Goal: Task Accomplishment & Management: Use online tool/utility

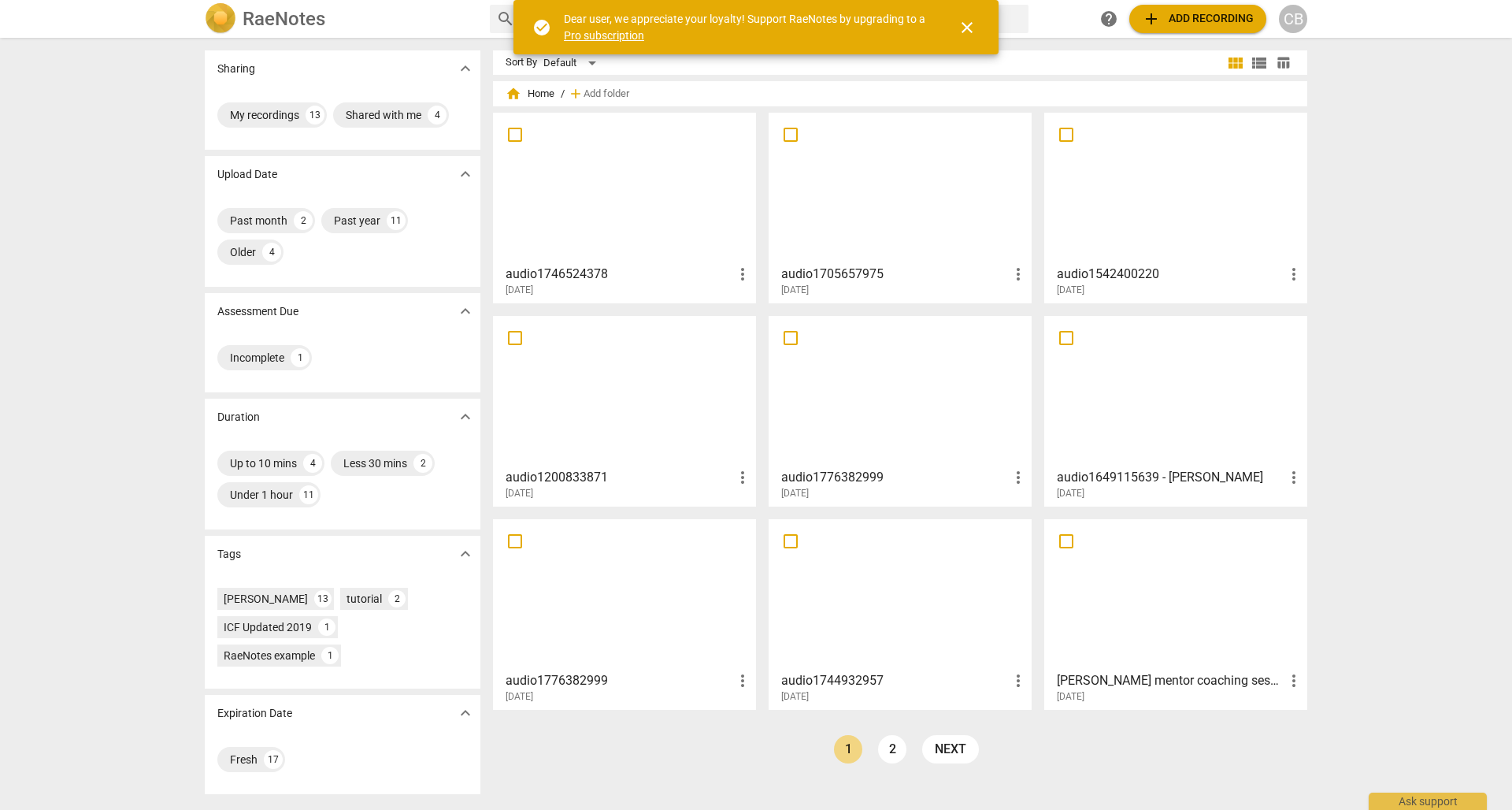
click at [630, 19] on span "add Add recording" at bounding box center [1198, 19] width 112 height 19
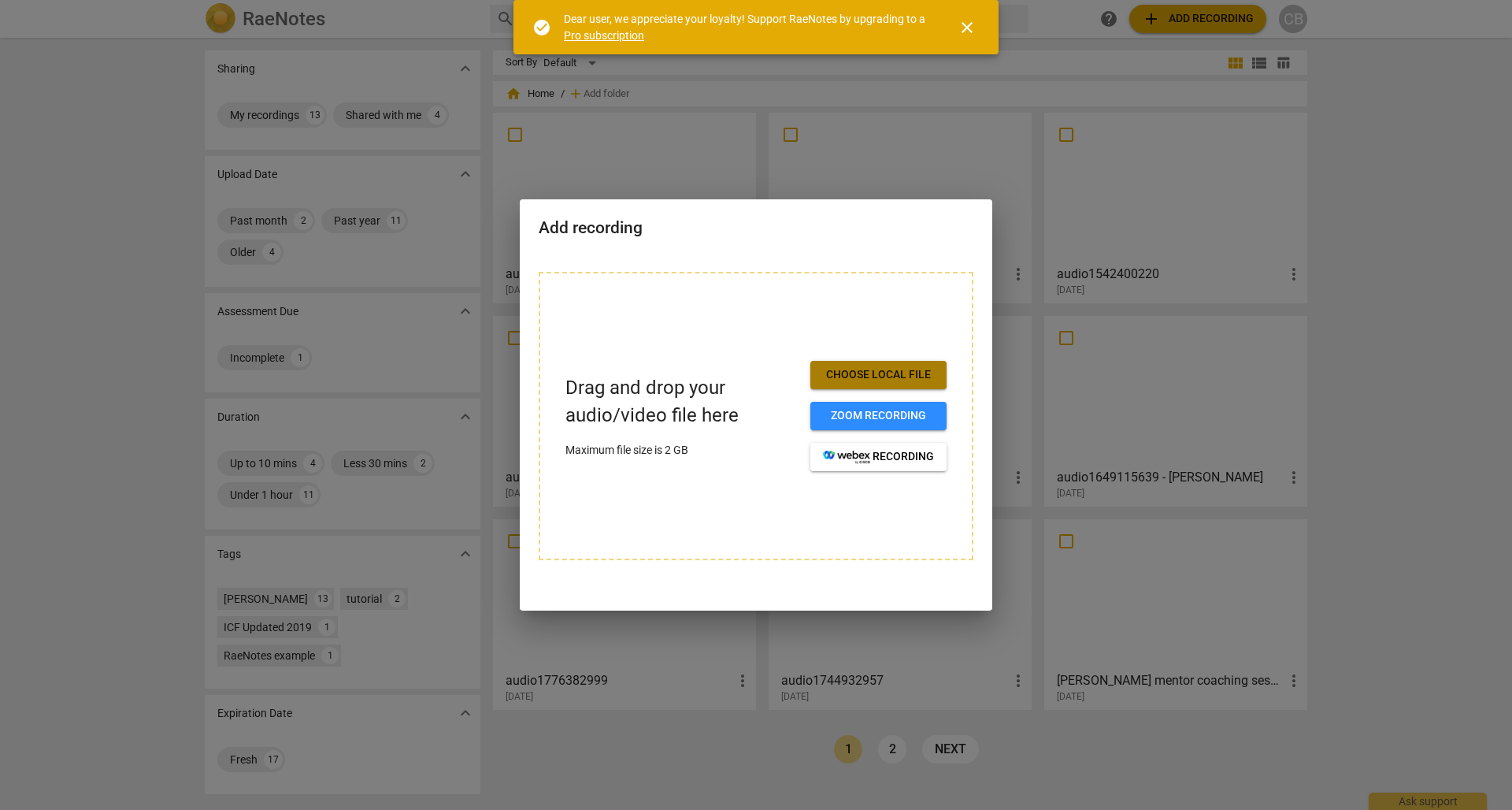
click at [630, 369] on span "Choose local file" at bounding box center [878, 375] width 111 height 16
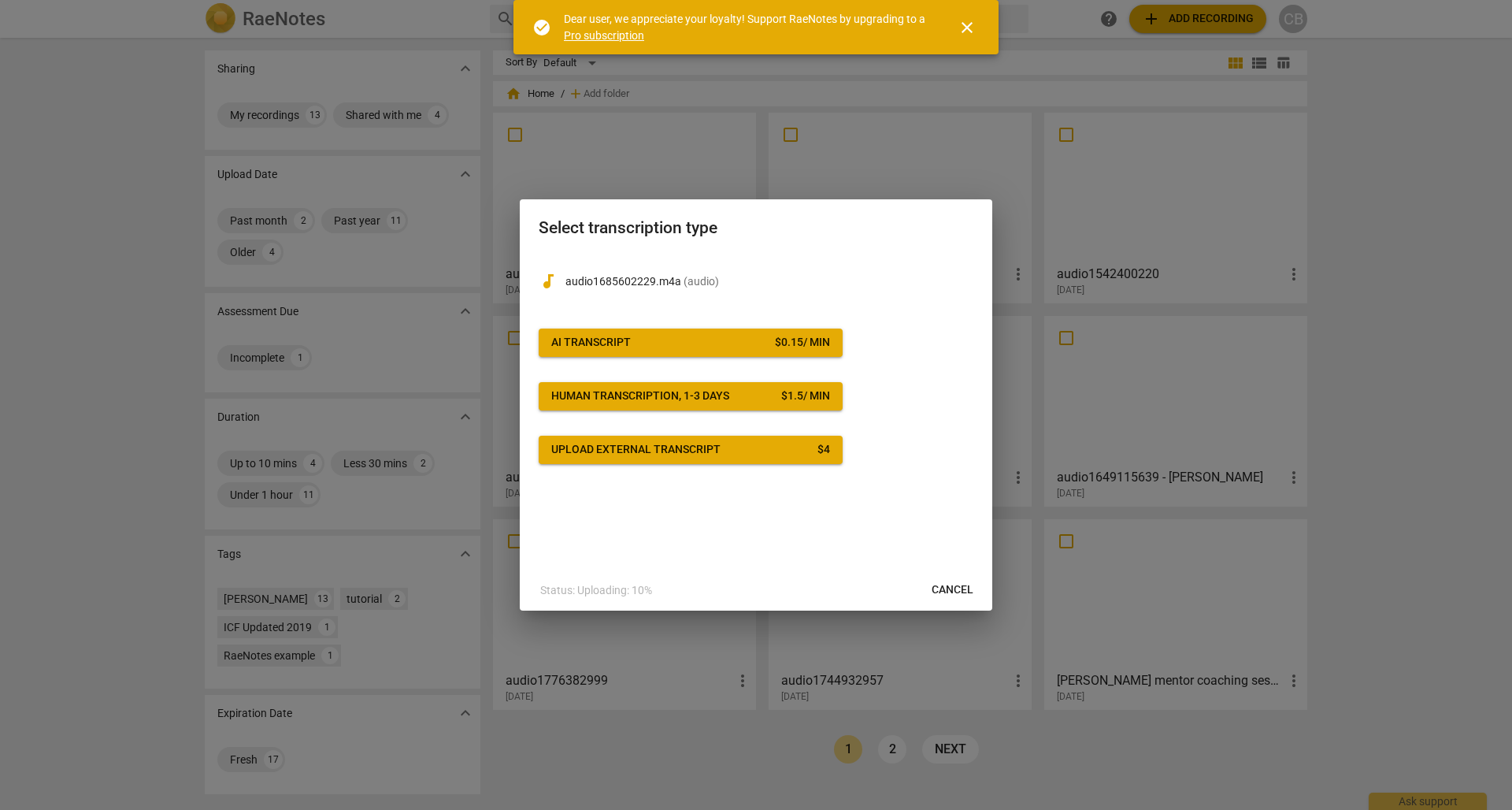
click at [630, 342] on span "AI Transcript $ 0.15 / min" at bounding box center [691, 343] width 279 height 16
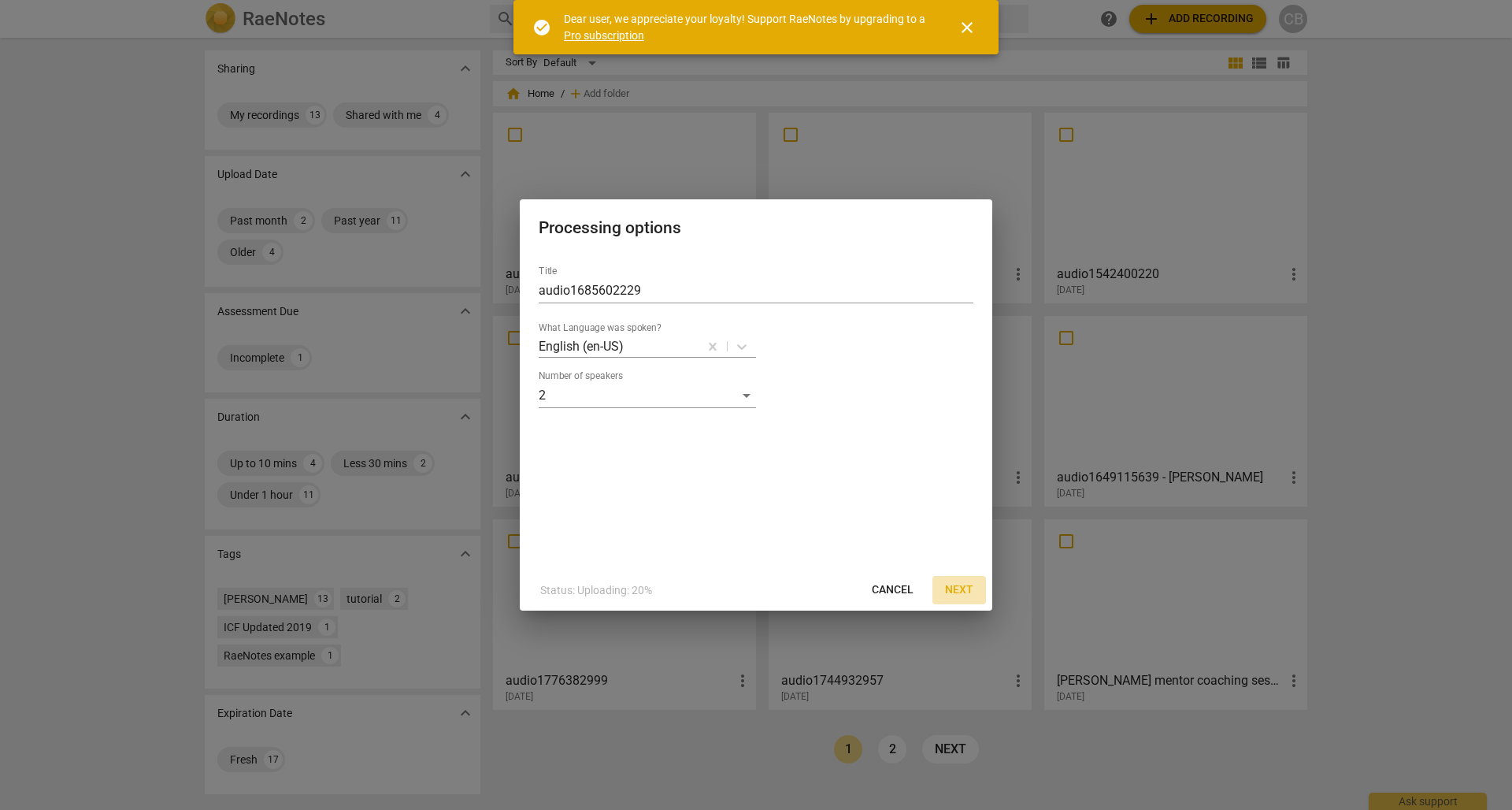
click at [630, 558] on span "Next" at bounding box center [959, 590] width 28 height 16
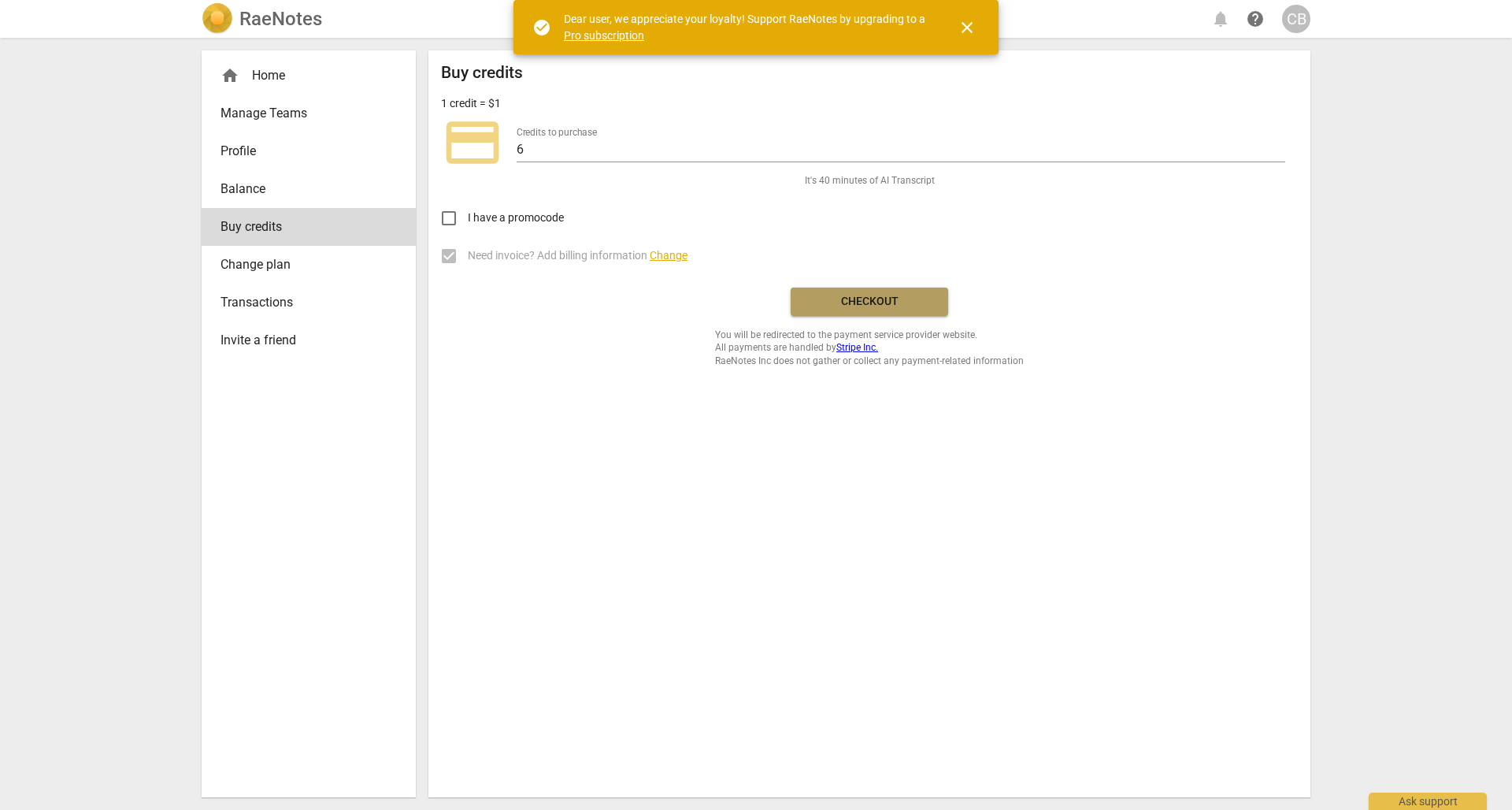
click at [630, 297] on span "Checkout" at bounding box center [870, 302] width 132 height 16
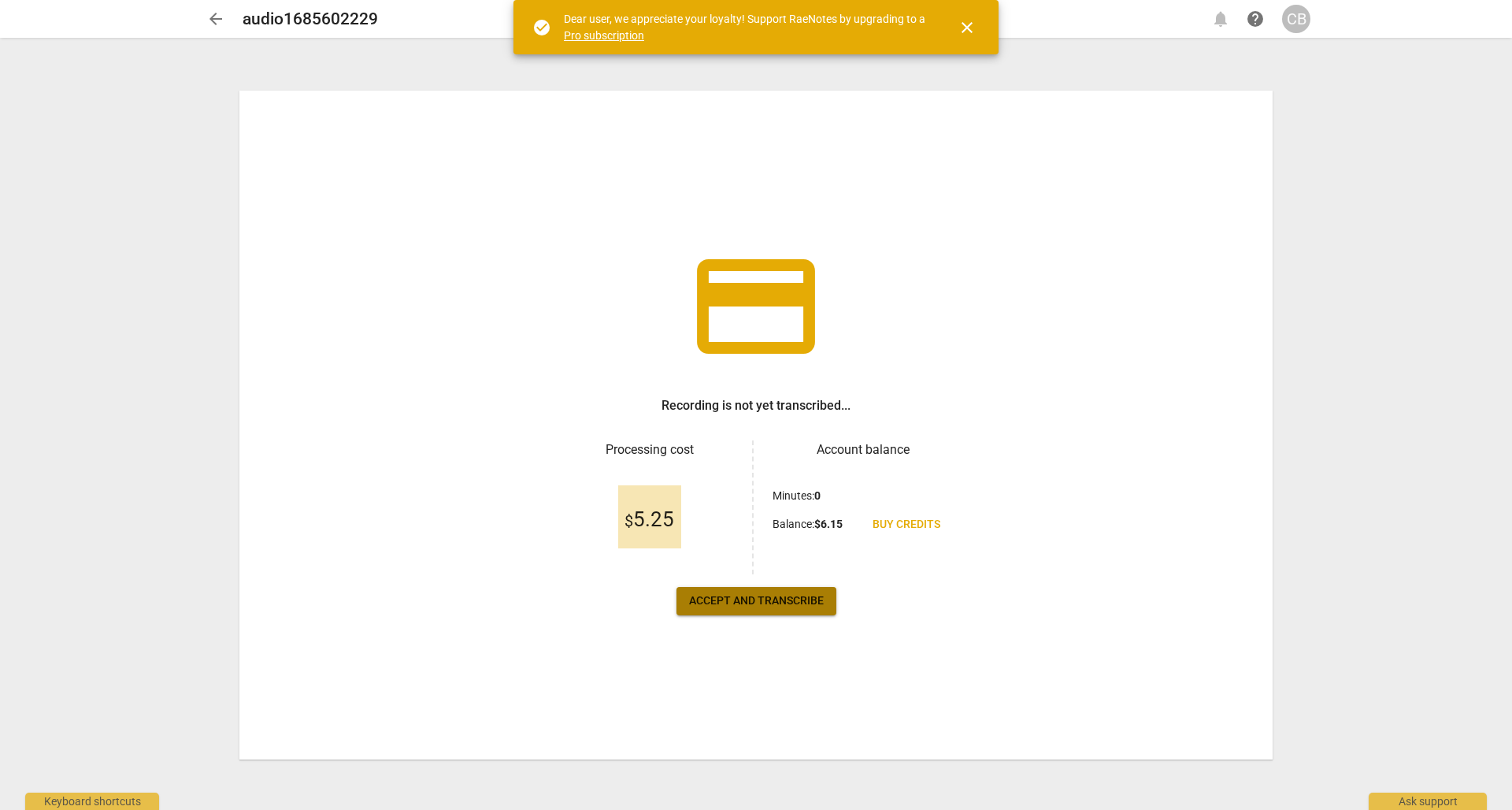
click at [766, 602] on span "Accept and transcribe" at bounding box center [756, 601] width 134 height 16
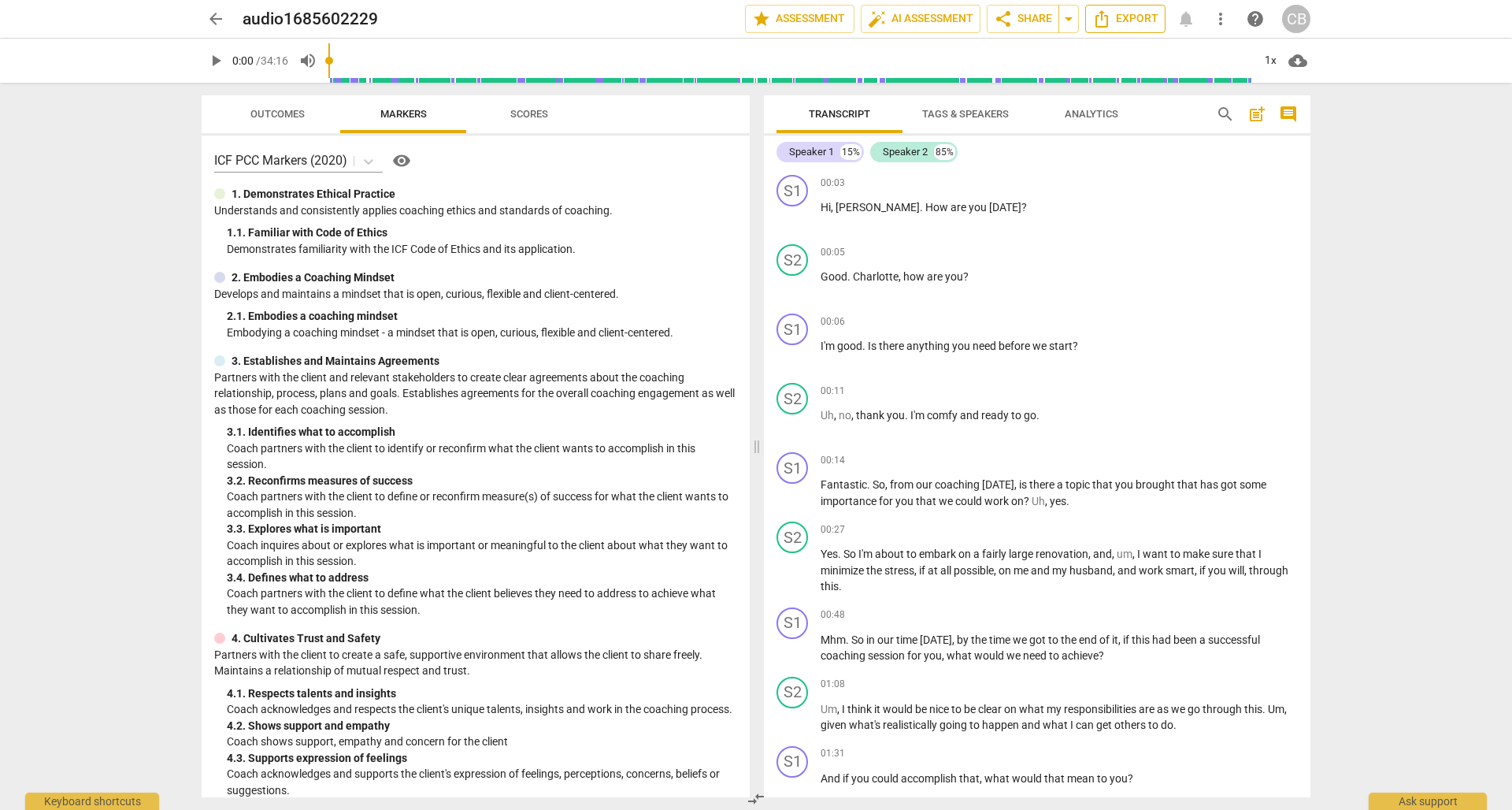
click at [1131, 16] on span "Export" at bounding box center [1126, 19] width 66 height 19
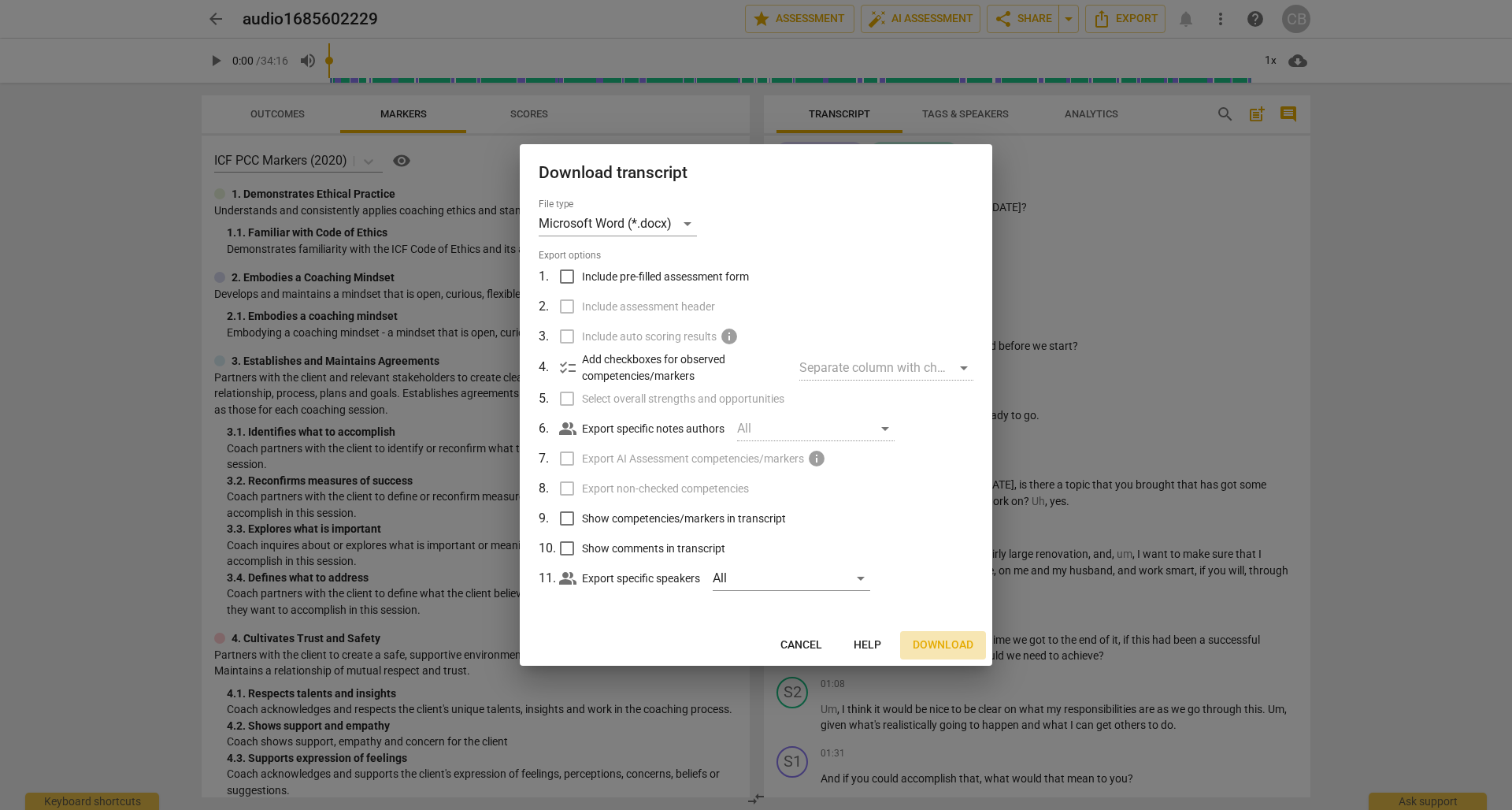
click at [944, 643] on span "Download" at bounding box center [943, 645] width 60 height 16
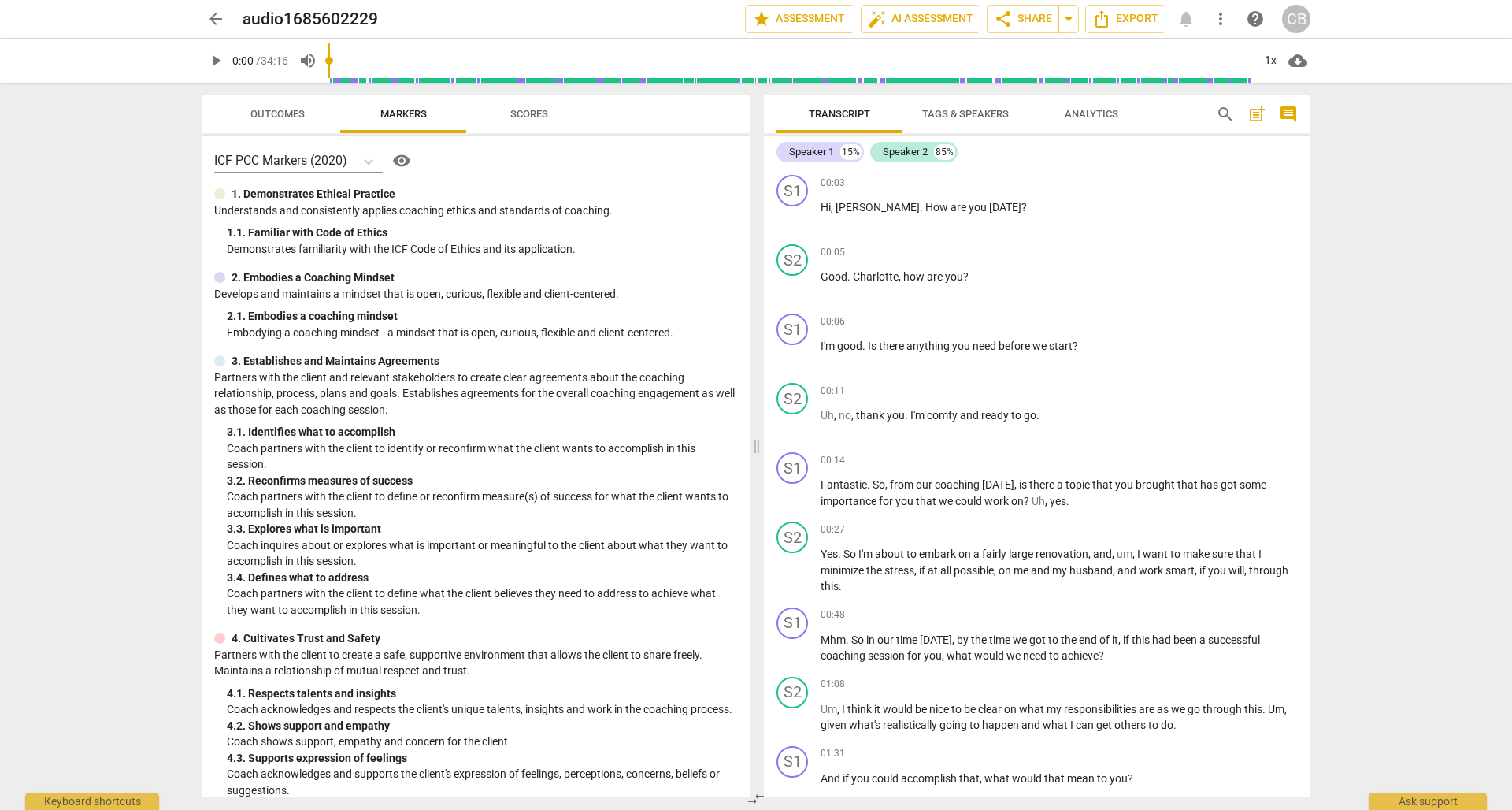
drag, startPoint x: 970, startPoint y: 114, endPoint x: 961, endPoint y: 116, distance: 9.2
click at [970, 114] on span "Tags & Speakers" at bounding box center [966, 114] width 87 height 12
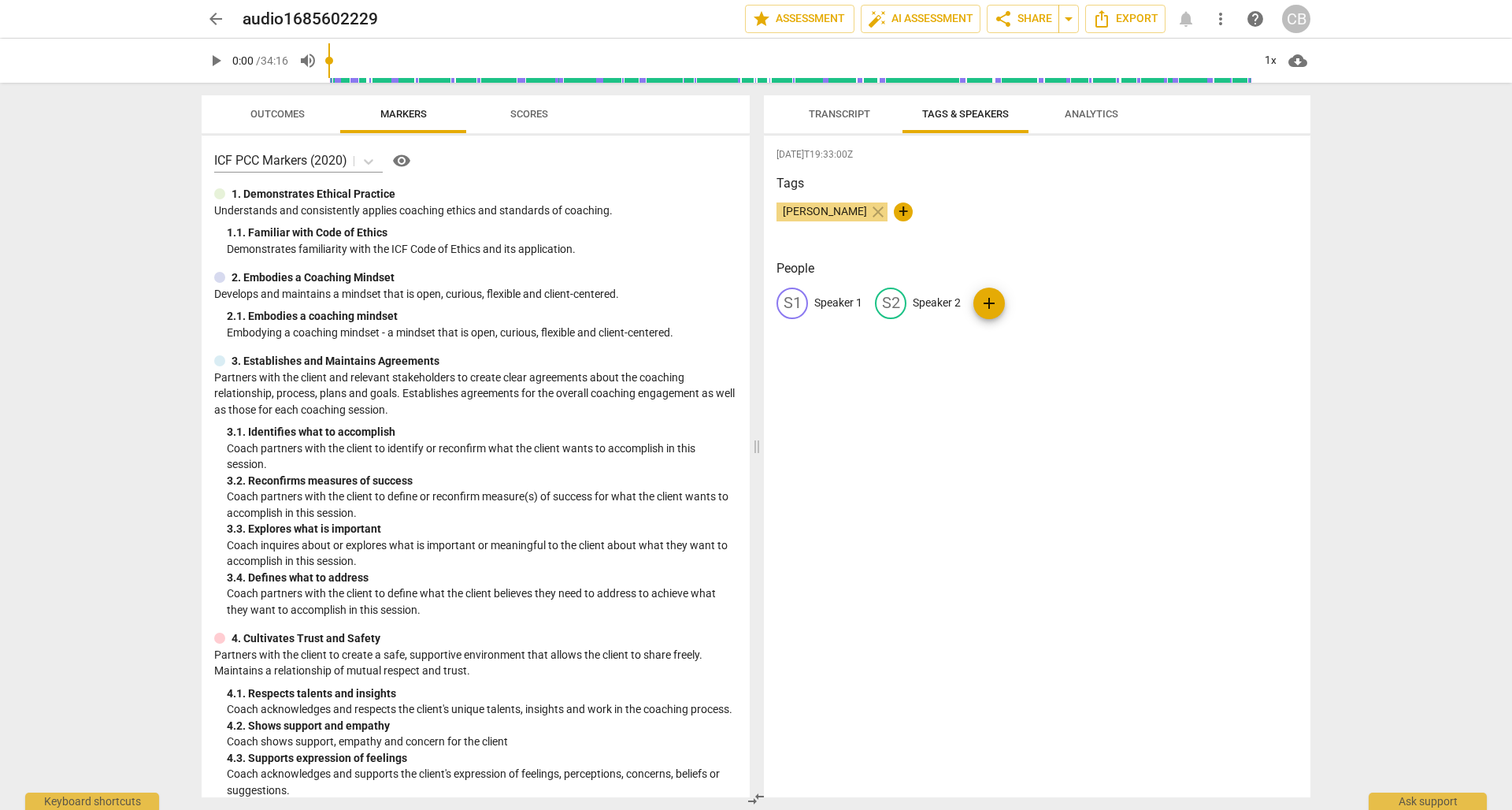
click at [841, 110] on span "Transcript" at bounding box center [840, 114] width 61 height 12
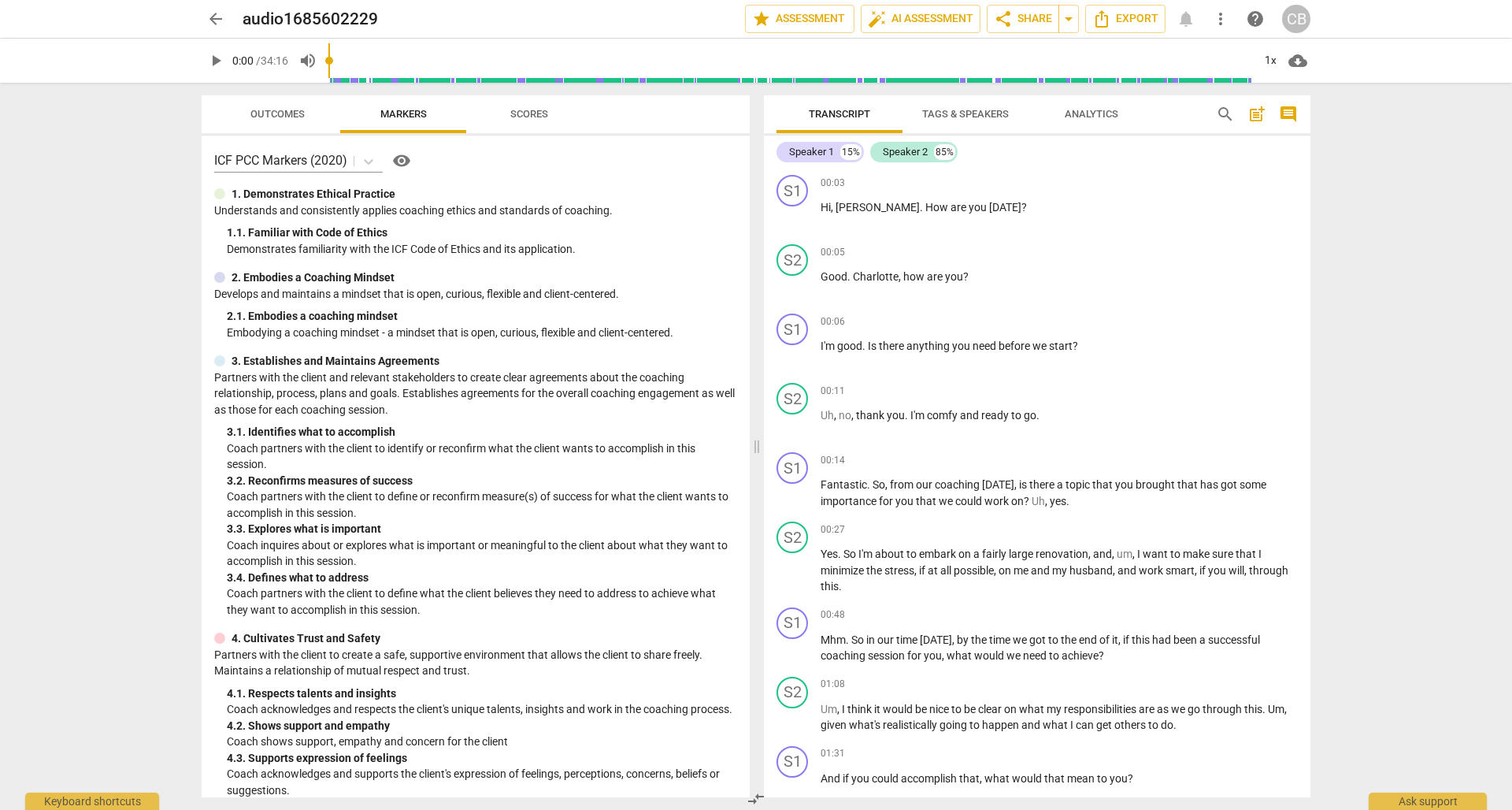
drag, startPoint x: 969, startPoint y: 110, endPoint x: 960, endPoint y: 119, distance: 12.7
click at [969, 110] on span "Tags & Speakers" at bounding box center [966, 114] width 87 height 12
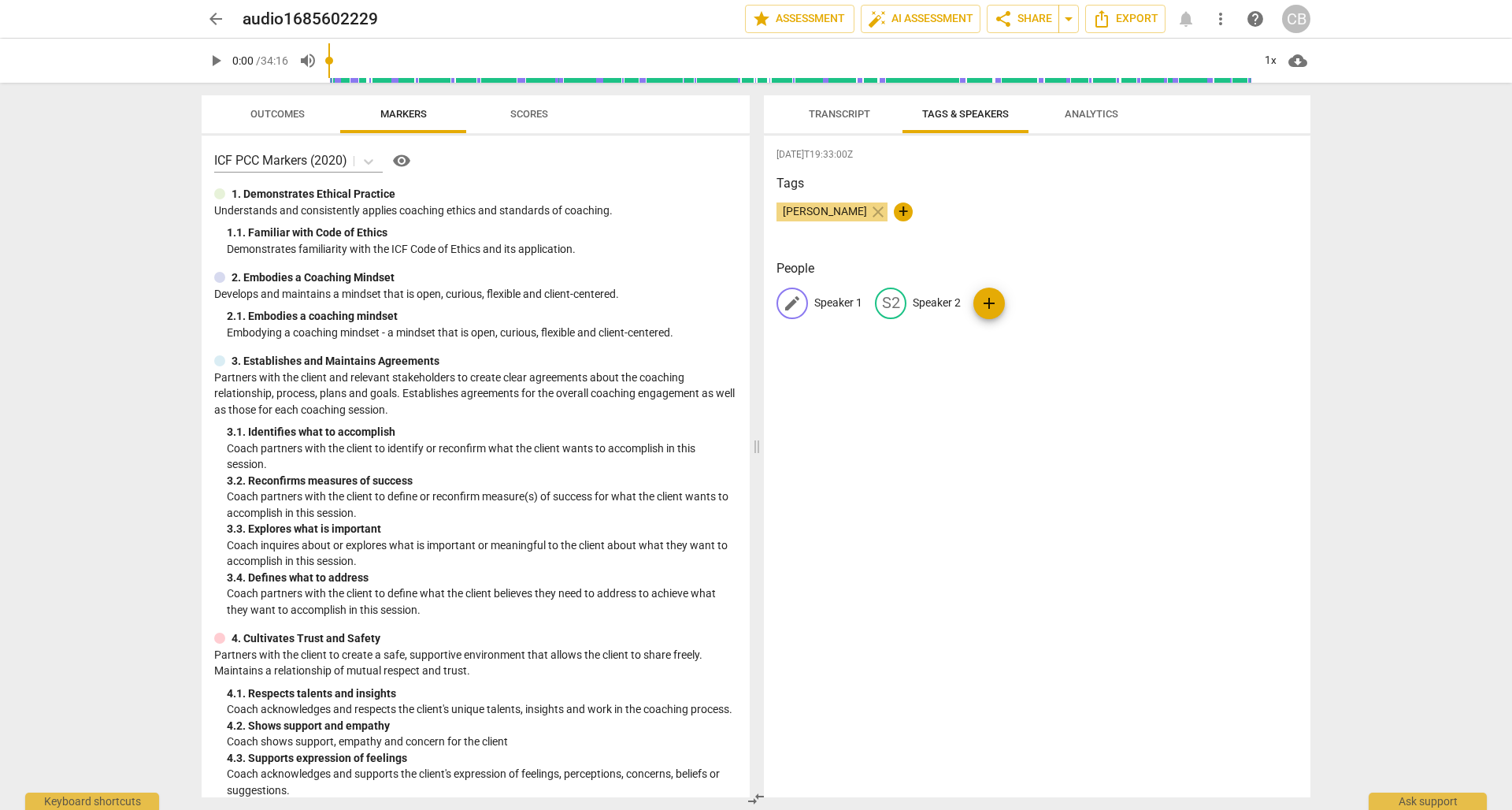
click at [841, 302] on p "Speaker 1" at bounding box center [839, 303] width 48 height 17
type input "coach"
click at [842, 114] on span "Transcript" at bounding box center [840, 114] width 61 height 12
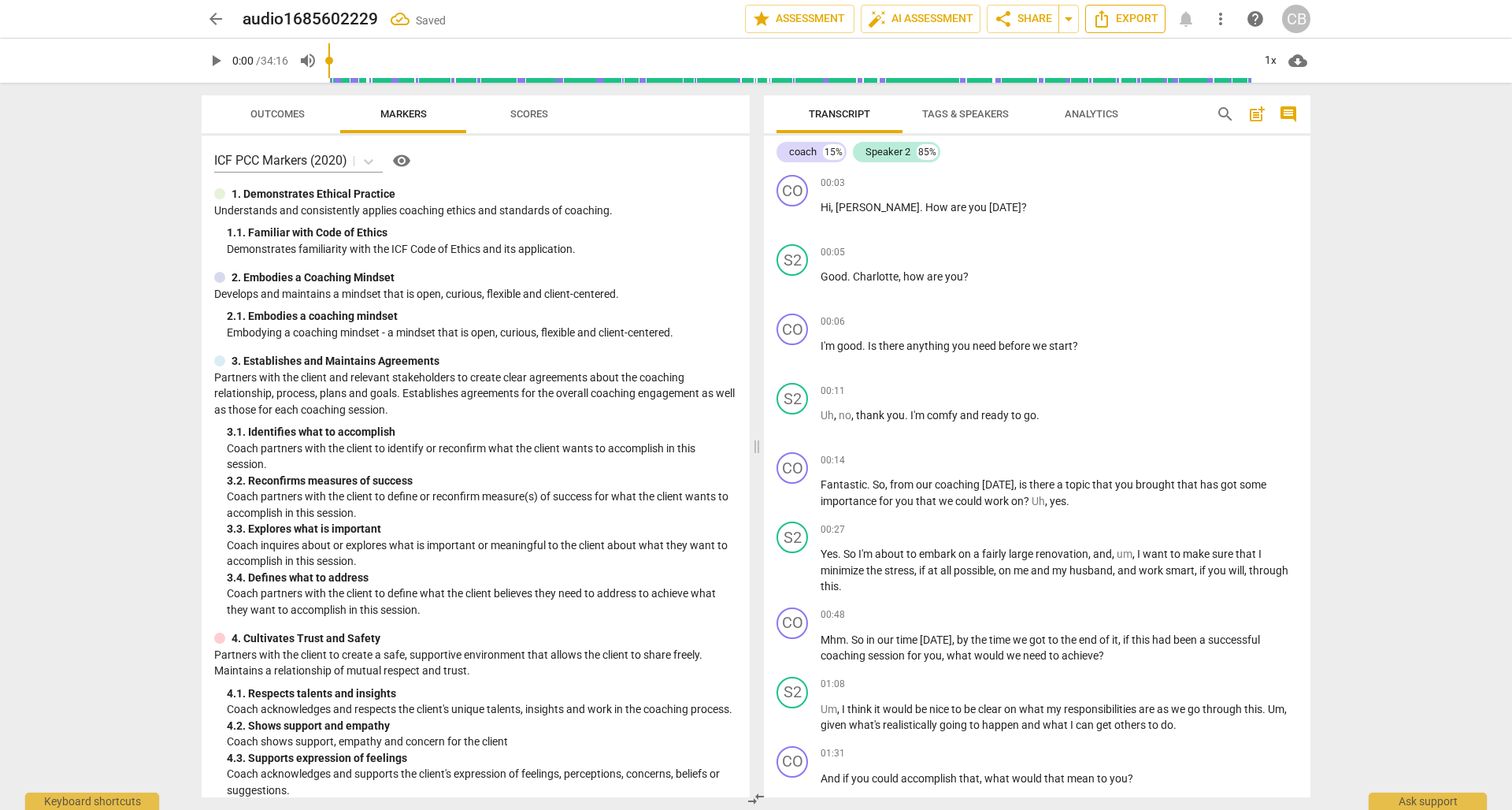
click at [1112, 20] on span "Export" at bounding box center [1126, 19] width 66 height 19
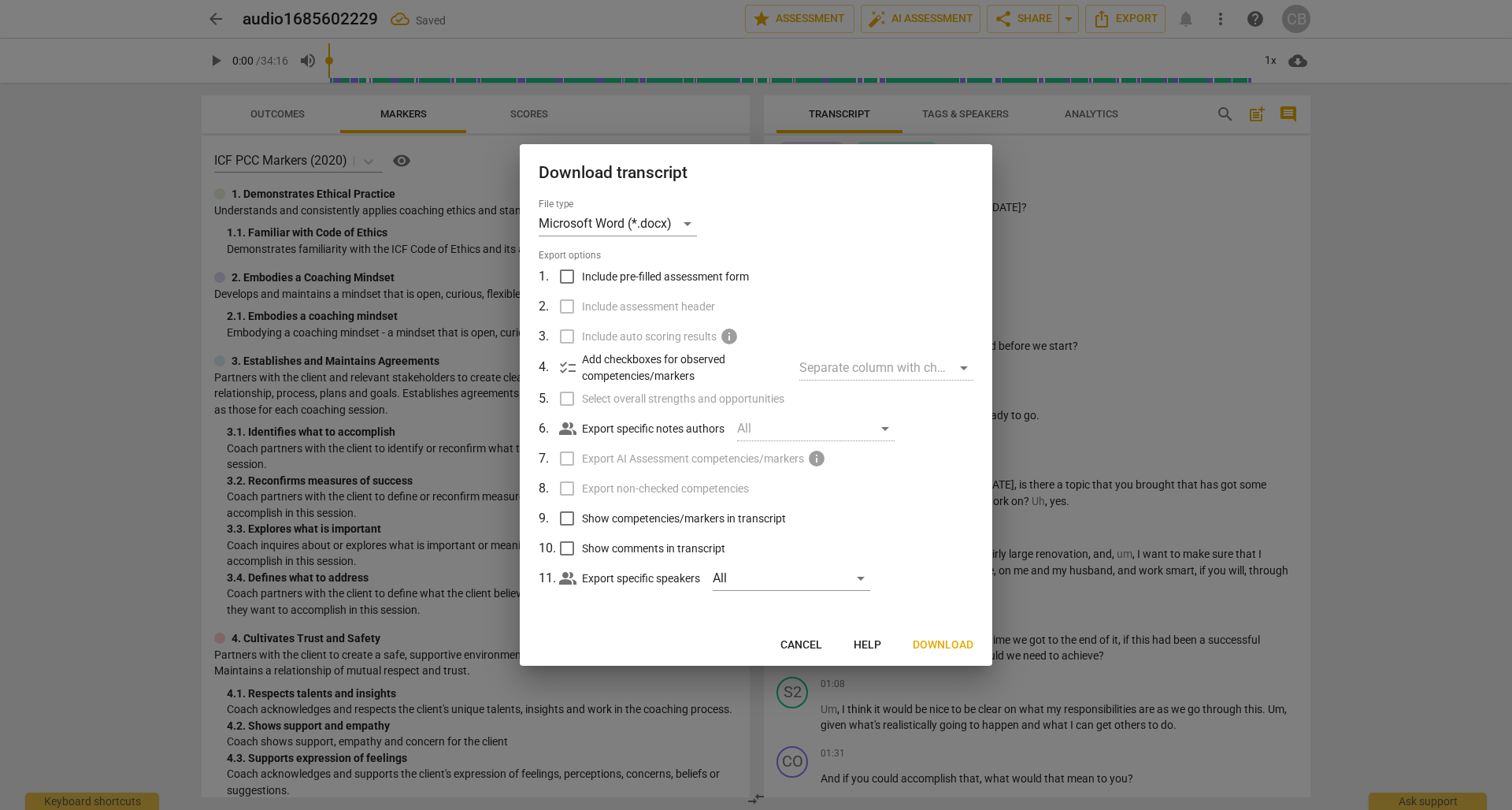
click at [944, 641] on span "Download" at bounding box center [943, 645] width 60 height 16
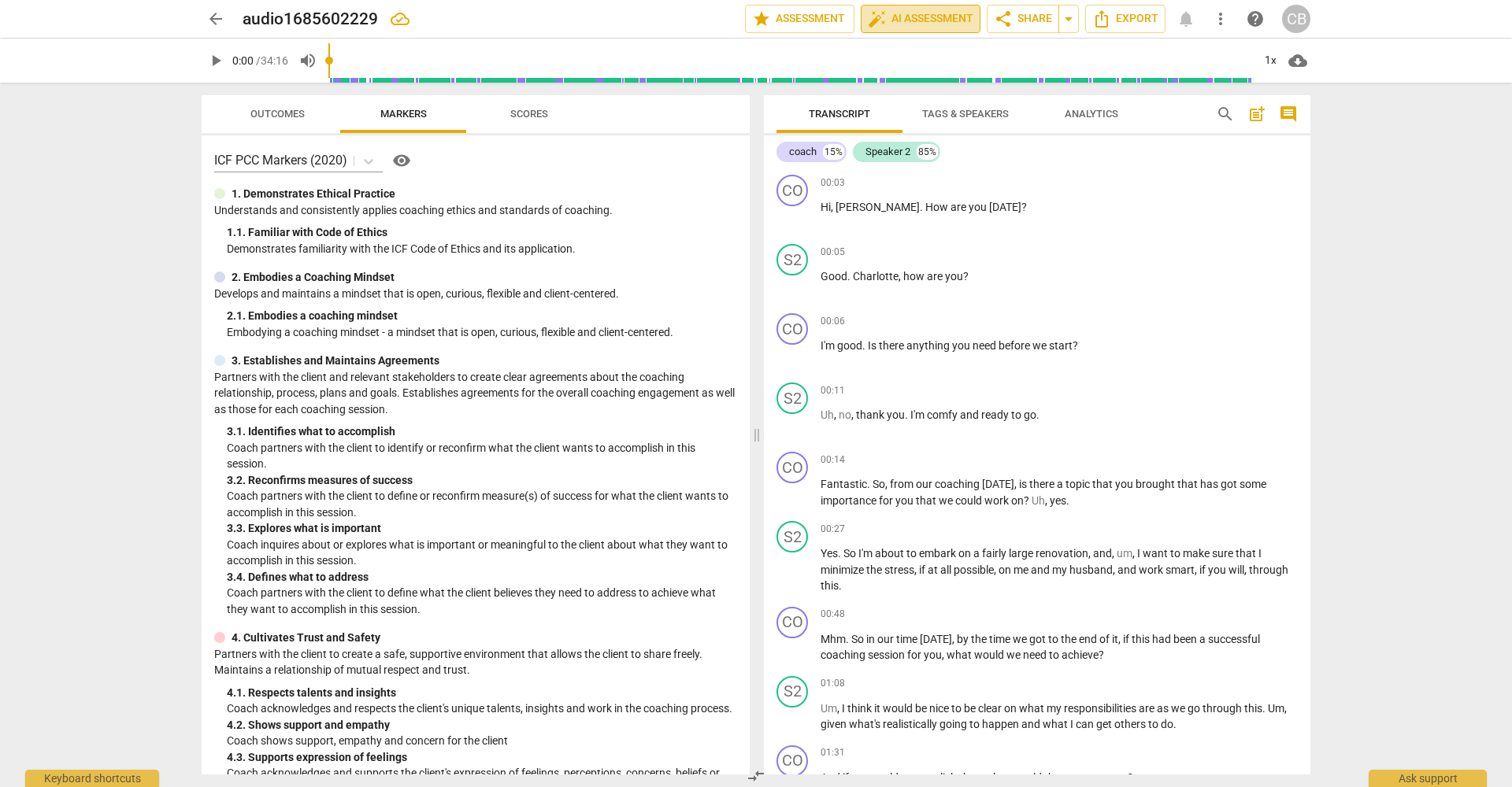
click at [932, 19] on span "auto_fix_high AI Assessment" at bounding box center [920, 19] width 105 height 19
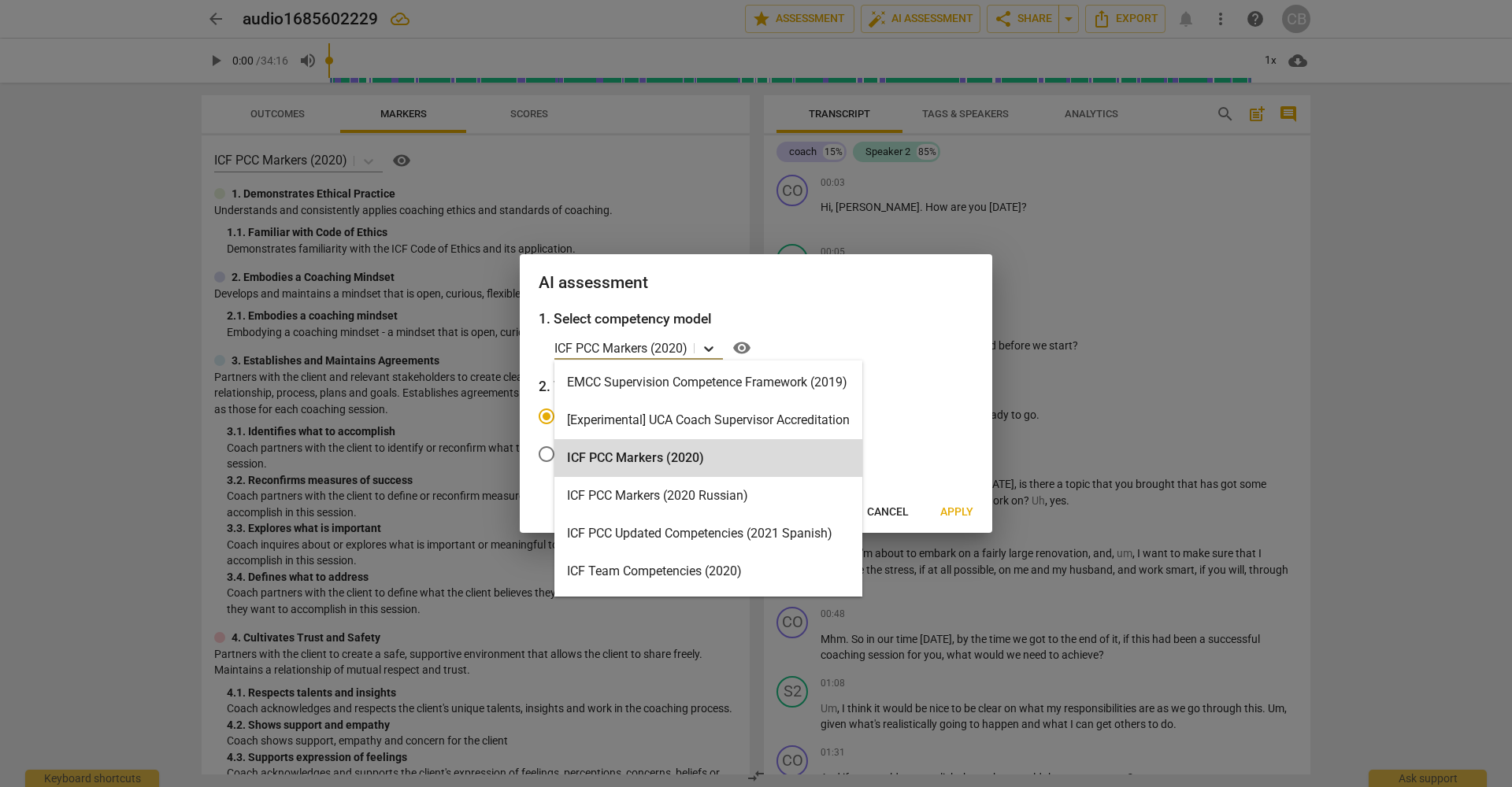
click at [710, 346] on icon at bounding box center [709, 349] width 16 height 16
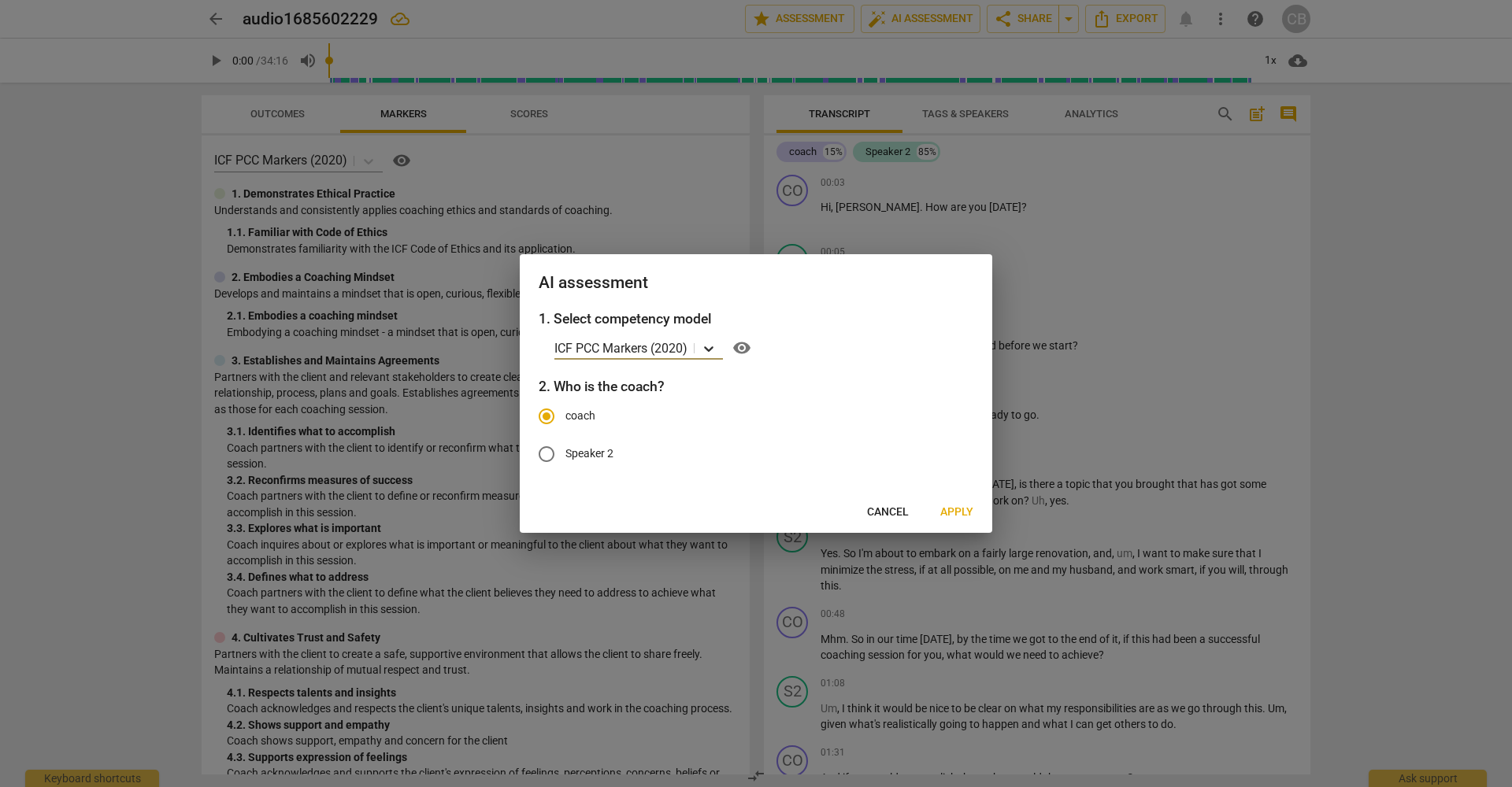
click at [711, 344] on icon at bounding box center [709, 349] width 16 height 16
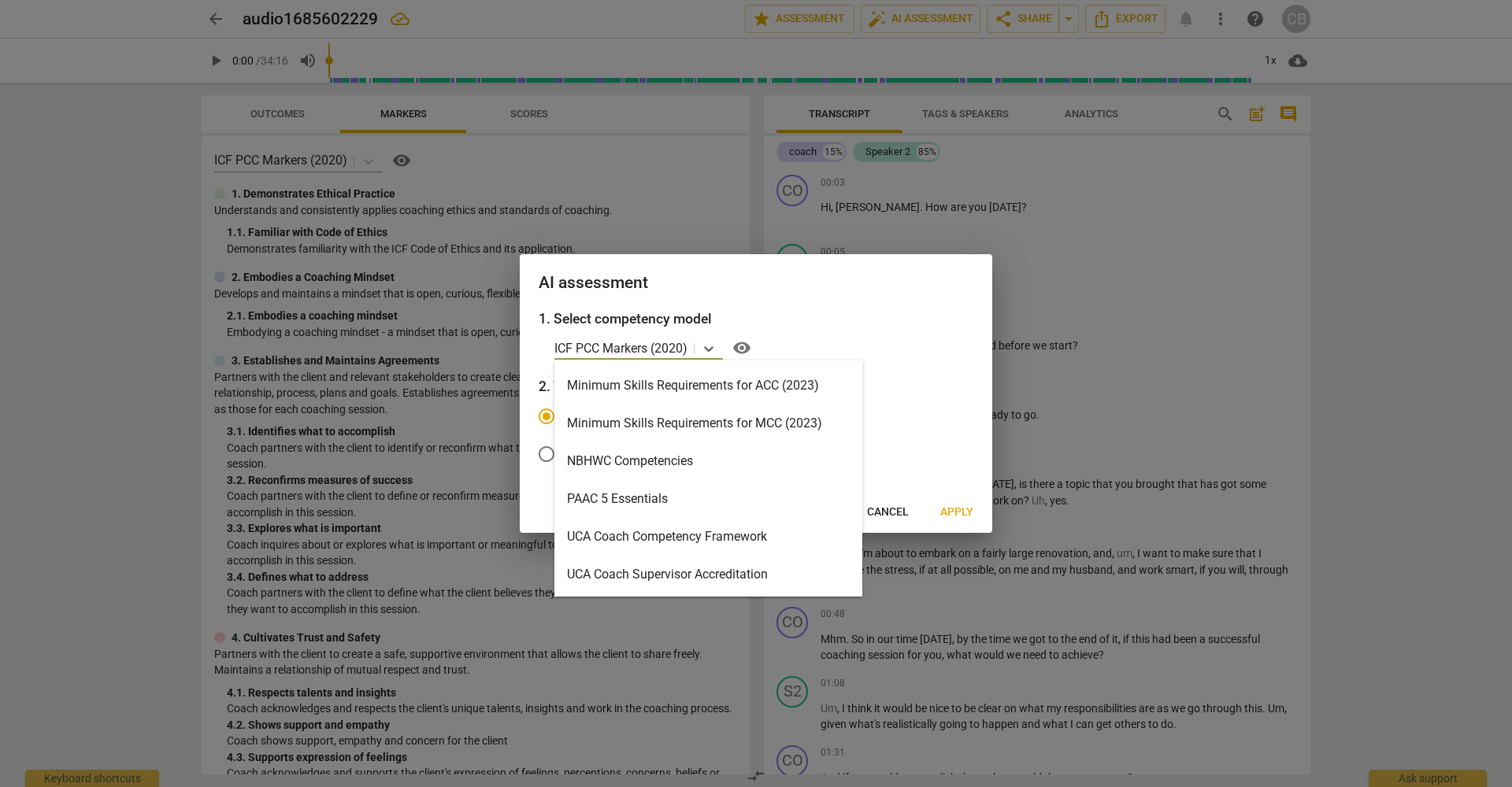
scroll to position [375, 0]
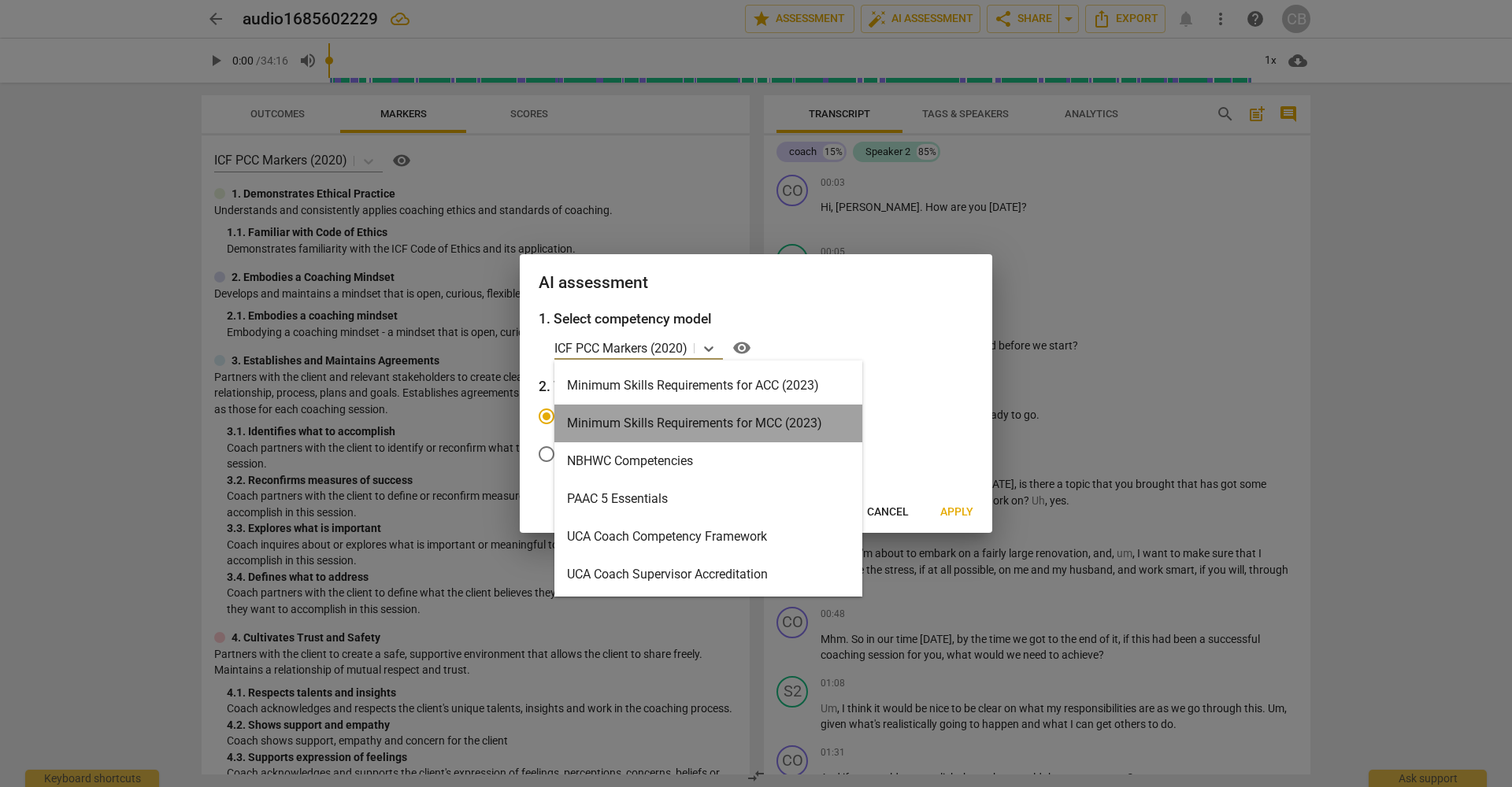
click at [719, 420] on div "Minimum Skills Requirements for MCC (2023)" at bounding box center [708, 423] width 308 height 38
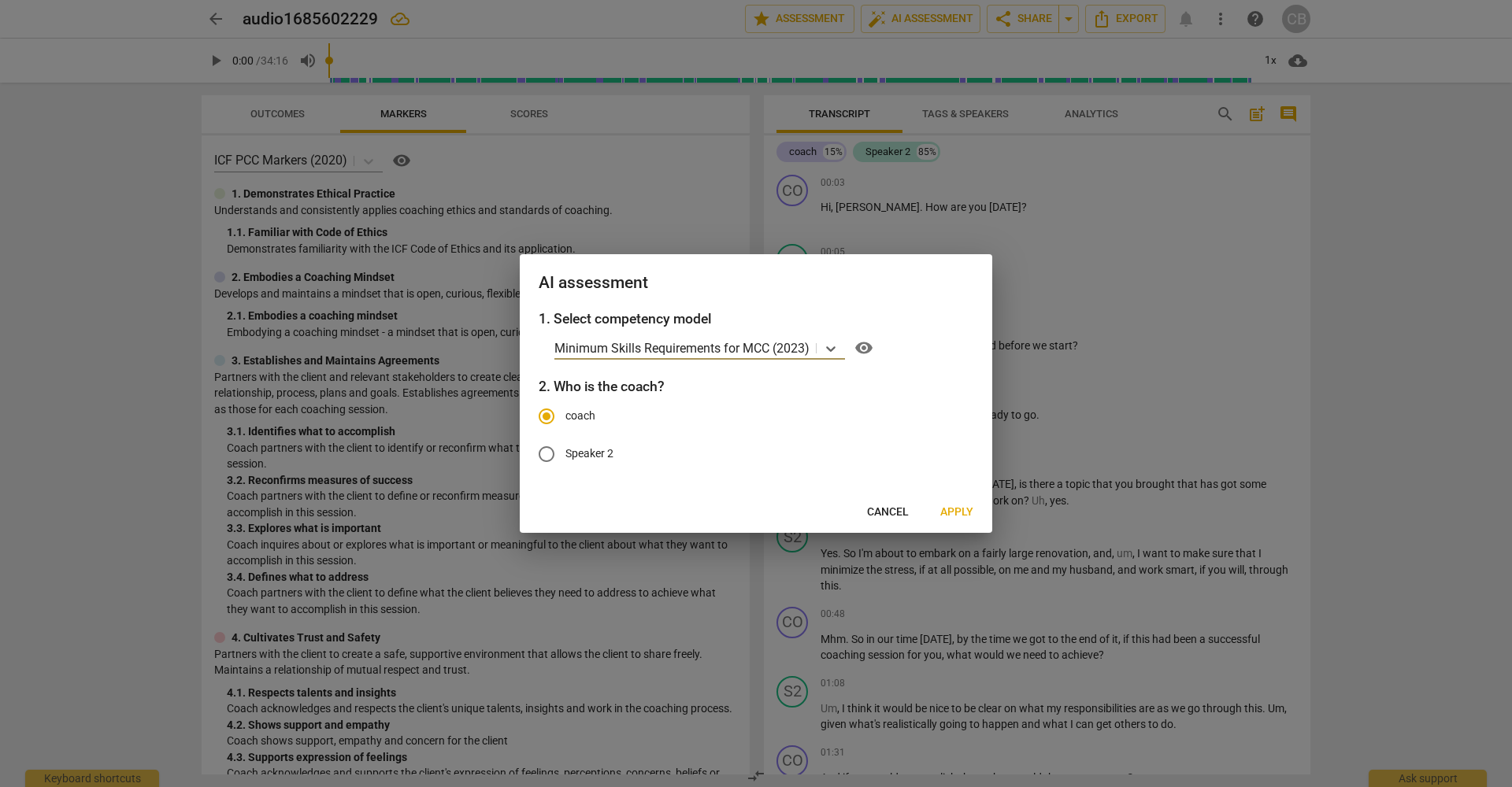
click at [969, 508] on span "Apply" at bounding box center [956, 513] width 33 height 16
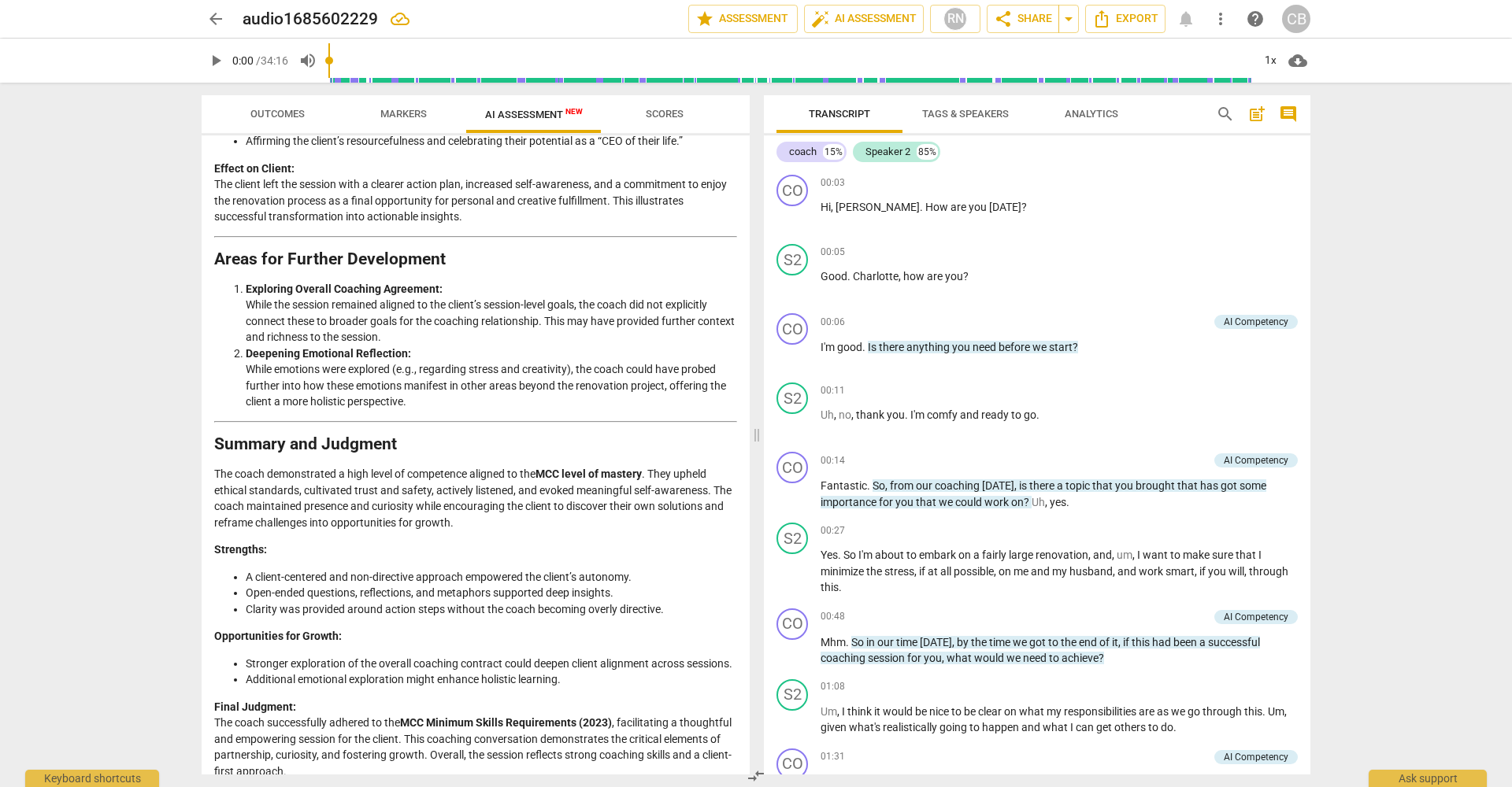
scroll to position [2630, 0]
click at [662, 108] on span "Scores" at bounding box center [664, 113] width 38 height 12
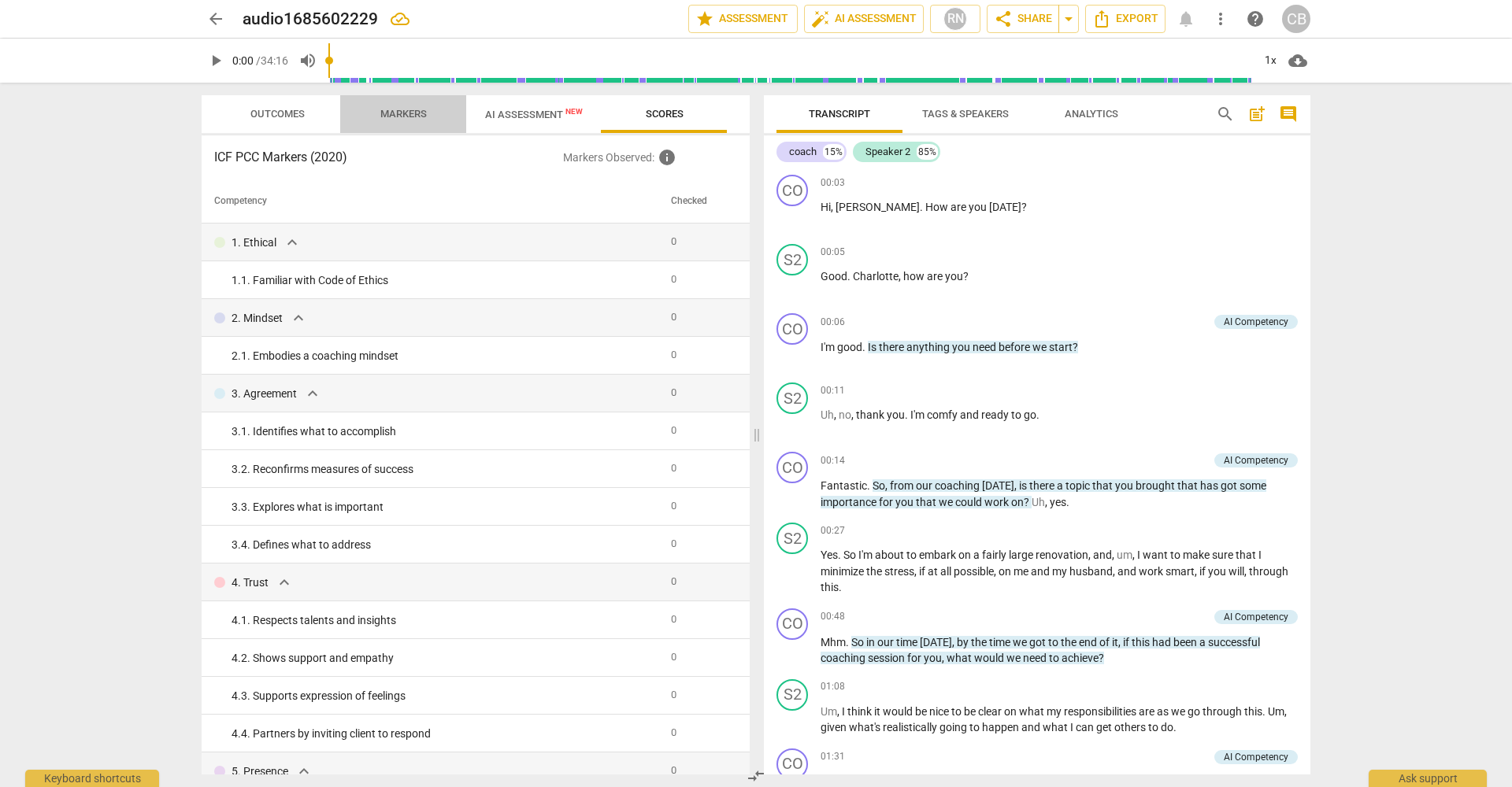
click at [407, 113] on span "Markers" at bounding box center [404, 113] width 47 height 12
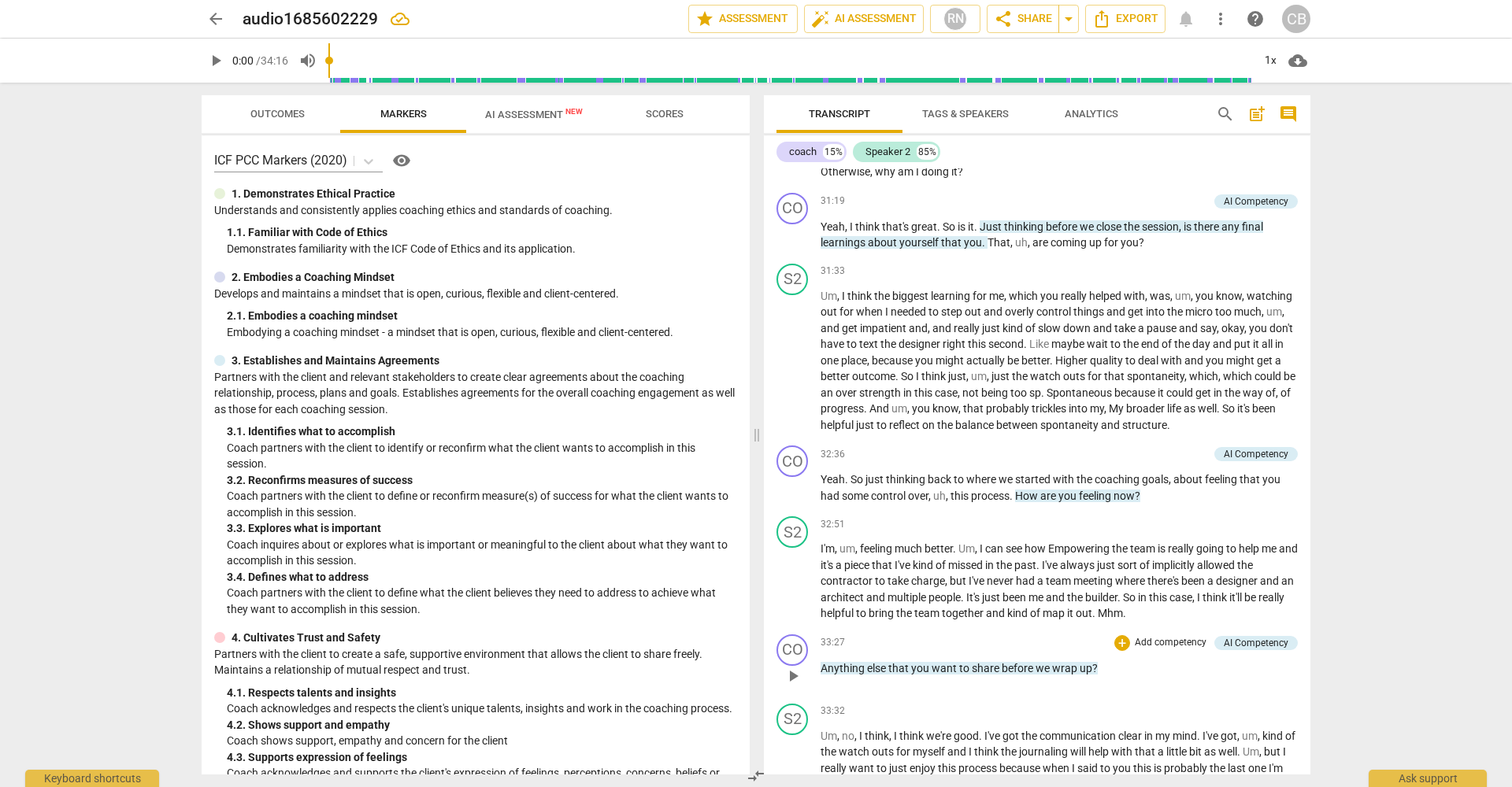
scroll to position [7081, 0]
click at [1303, 20] on div "CB" at bounding box center [1296, 19] width 28 height 28
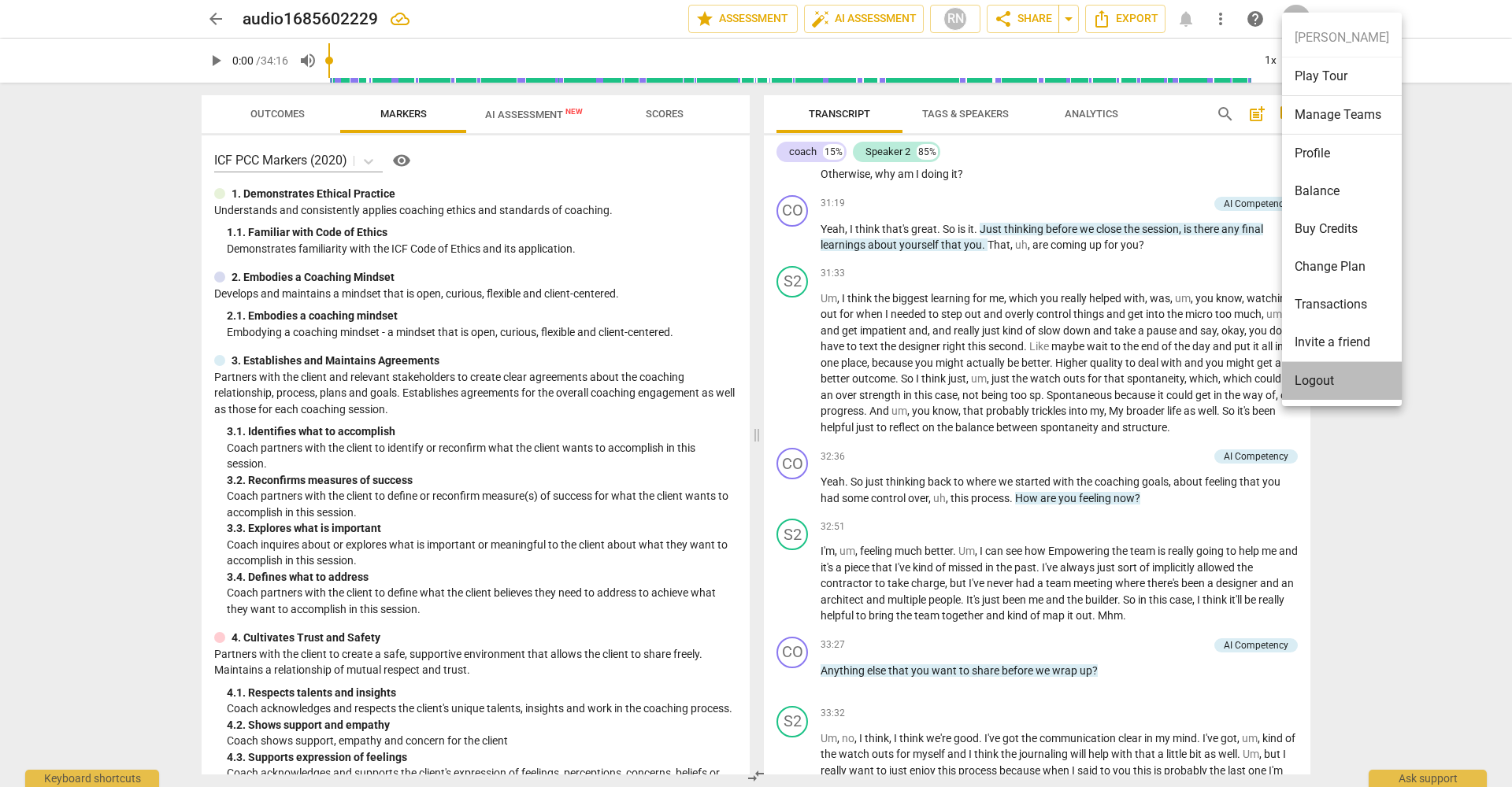
click at [1328, 384] on li "Logout" at bounding box center [1342, 381] width 120 height 38
